Goal: Task Accomplishment & Management: Manage account settings

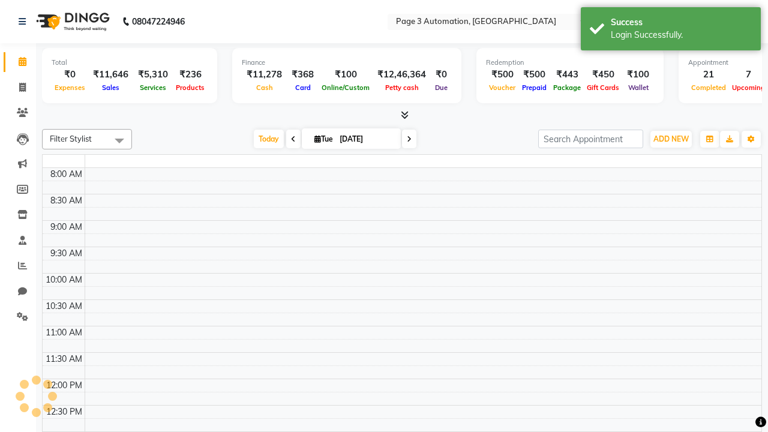
select select "en"
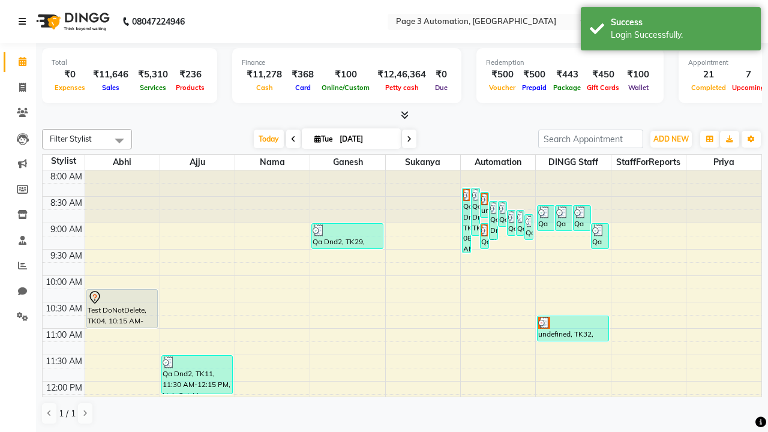
click at [25, 22] on icon at bounding box center [22, 21] width 7 height 8
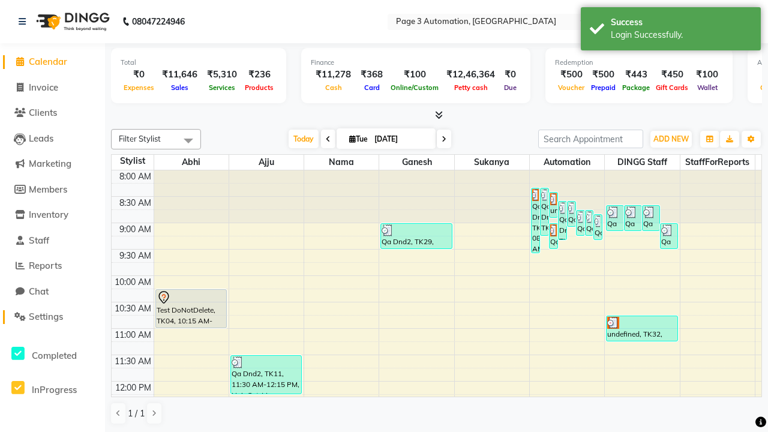
click at [52, 317] on span "Settings" at bounding box center [46, 316] width 34 height 11
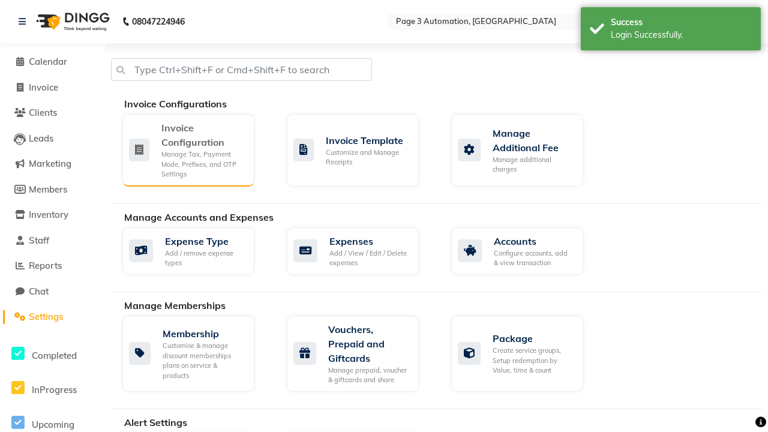
click at [188, 149] on div "Manage Tax, Payment Mode, Prefixes, and OTP Settings" at bounding box center [202, 164] width 83 height 30
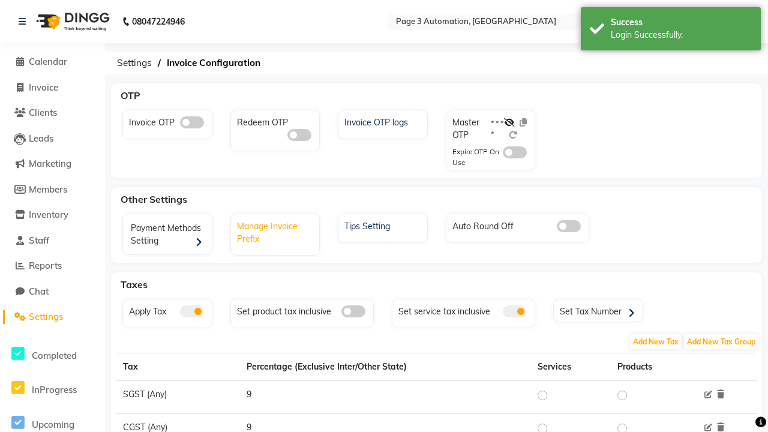
click at [276, 231] on div "Manage Invoice Prefix" at bounding box center [277, 231] width 86 height 28
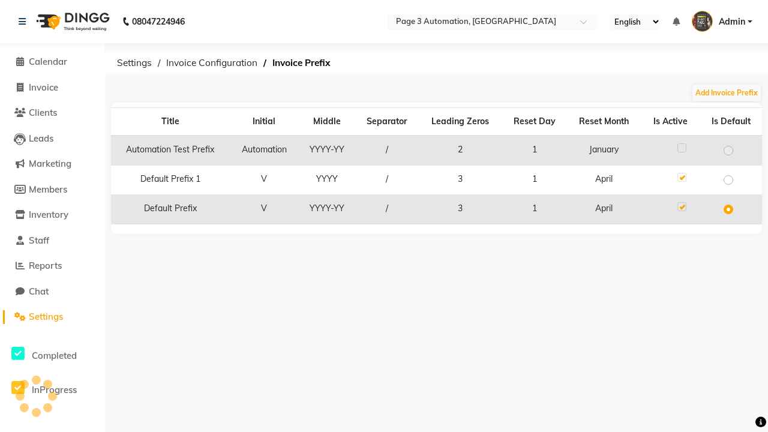
click at [682, 148] on label at bounding box center [681, 147] width 9 height 9
click at [682, 148] on input "checkbox" at bounding box center [681, 149] width 8 height 8
checkbox input "true"
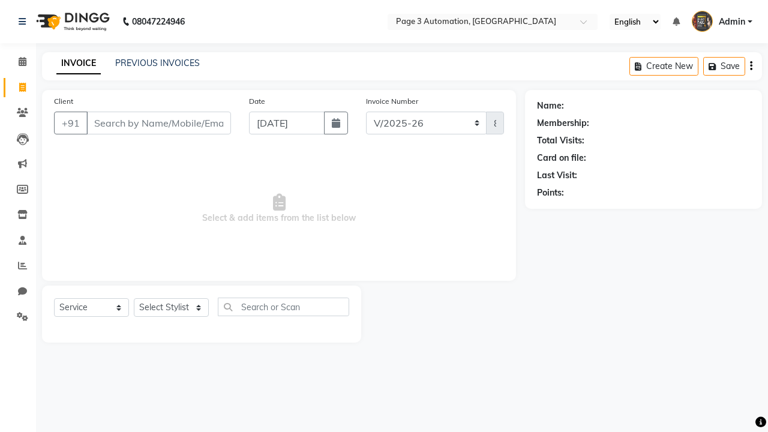
select select "2774"
select select "service"
